Goal: Task Accomplishment & Management: Use online tool/utility

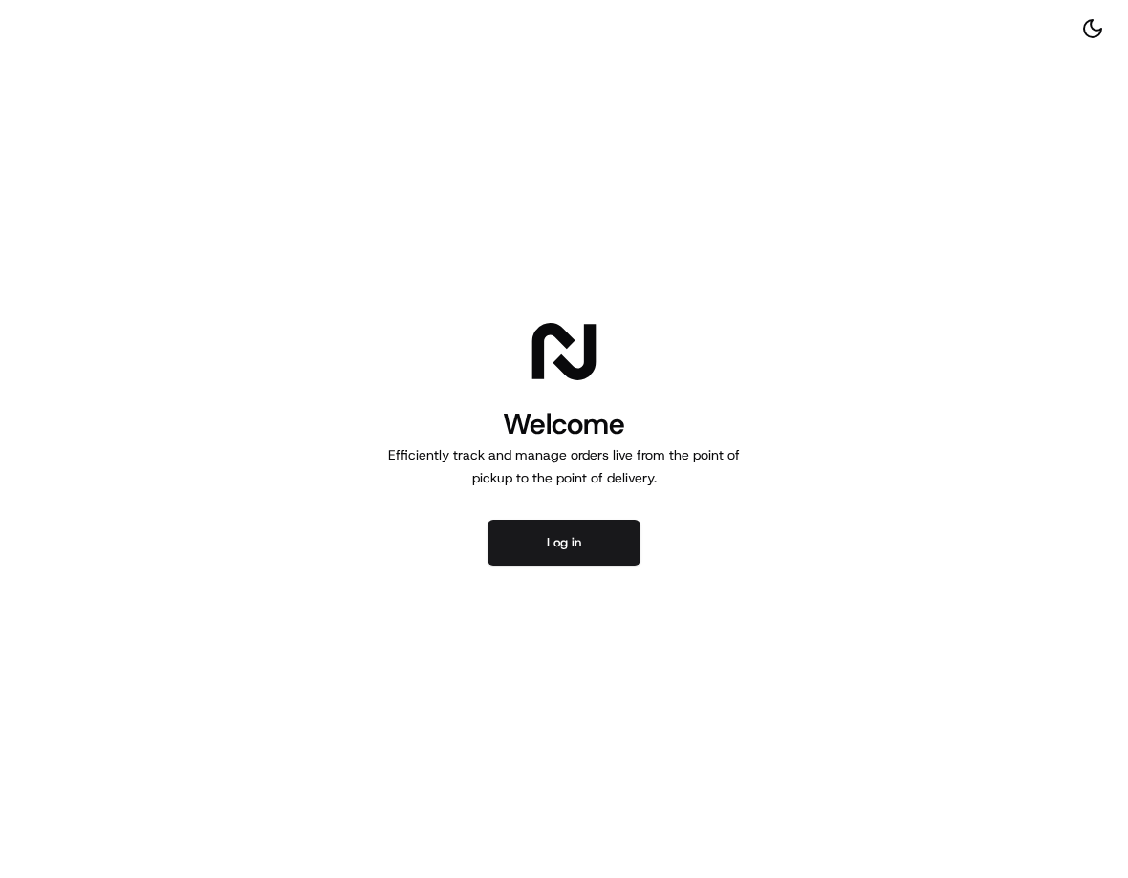
click at [566, 531] on button "Log in" at bounding box center [563, 543] width 153 height 46
